Goal: Task Accomplishment & Management: Complete application form

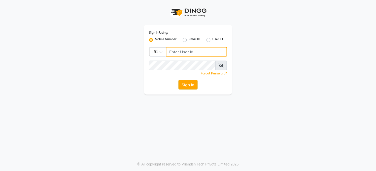
type input "7360007500"
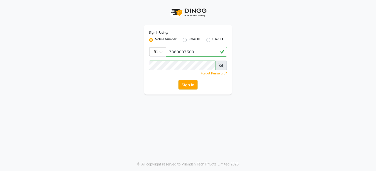
click at [185, 86] on button "Sign In" at bounding box center [187, 85] width 19 height 10
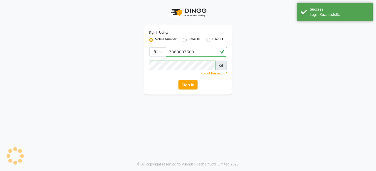
select select "35"
select select "service"
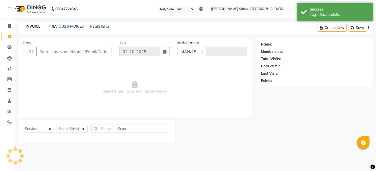
select select "5748"
type input "3631"
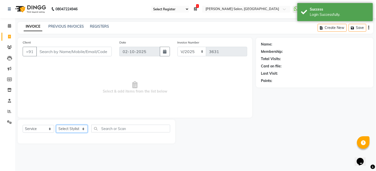
click at [79, 129] on select "Select Stylist [PERSON_NAME] [PERSON_NAME] [PERSON_NAME] COUNTER Manager [PERSO…" at bounding box center [71, 129] width 31 height 8
select select "40298"
click at [56, 125] on select "Select Stylist [PERSON_NAME] [PERSON_NAME] [PERSON_NAME] COUNTER Manager [PERSO…" at bounding box center [71, 129] width 31 height 8
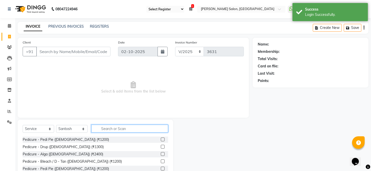
click at [117, 131] on input "text" at bounding box center [129, 129] width 77 height 8
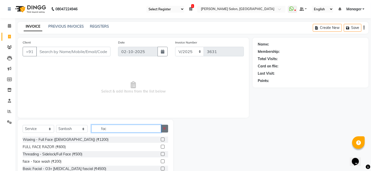
type input "fac"
click at [164, 129] on icon "button" at bounding box center [164, 129] width 3 height 4
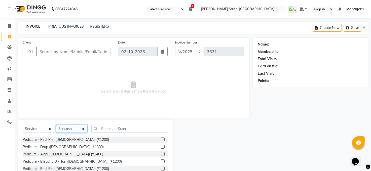
click at [82, 130] on select "Select Stylist [PERSON_NAME] [PERSON_NAME] [PERSON_NAME] COUNTER Manager [PERSO…" at bounding box center [71, 129] width 31 height 8
select select "45734"
click at [56, 125] on select "Select Stylist [PERSON_NAME] [PERSON_NAME] [PERSON_NAME] COUNTER Manager [PERSO…" at bounding box center [71, 129] width 31 height 8
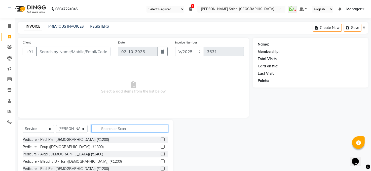
click at [105, 127] on input "text" at bounding box center [129, 129] width 77 height 8
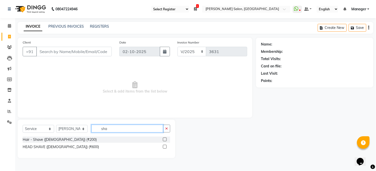
type input "sha"
click at [165, 139] on label at bounding box center [165, 140] width 4 height 4
click at [165, 139] on input "checkbox" at bounding box center [164, 139] width 3 height 3
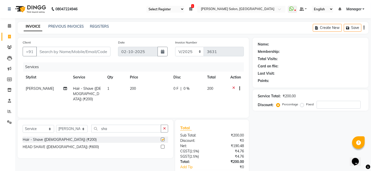
checkbox input "false"
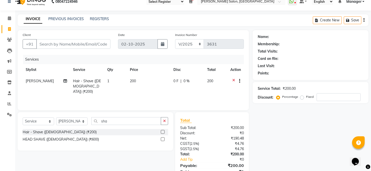
scroll to position [30, 0]
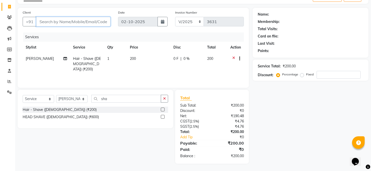
click at [77, 19] on input "Client" at bounding box center [73, 22] width 74 height 10
type input "7"
type input "0"
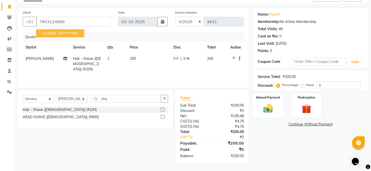
click at [64, 34] on ngb-highlight "79******80" at bounding box center [67, 33] width 21 height 5
type input "79******80"
click at [263, 109] on img at bounding box center [268, 109] width 16 height 12
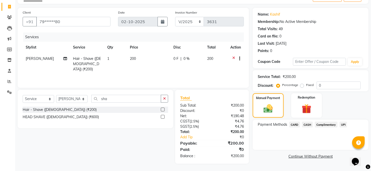
click at [294, 123] on span "CARD" at bounding box center [294, 125] width 11 height 6
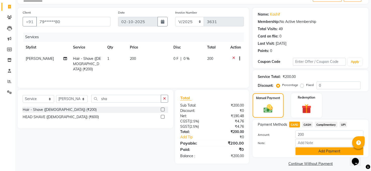
click at [321, 150] on button "Add Payment" at bounding box center [329, 151] width 68 height 8
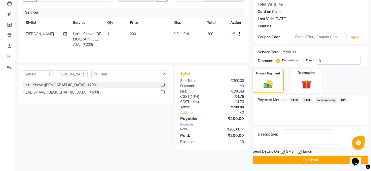
scroll to position [55, 0]
click at [312, 160] on button "Checkout" at bounding box center [311, 160] width 116 height 8
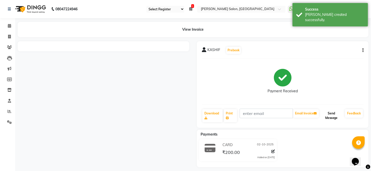
click at [328, 112] on button "Send Message" at bounding box center [331, 115] width 23 height 13
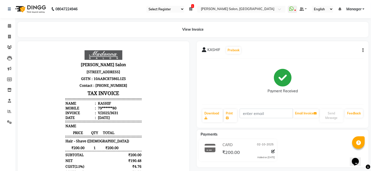
select select "service"
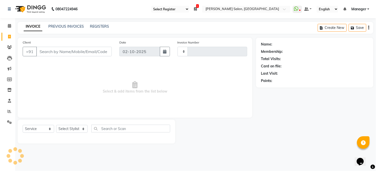
type input "3632"
select select "5748"
